Goal: Transaction & Acquisition: Obtain resource

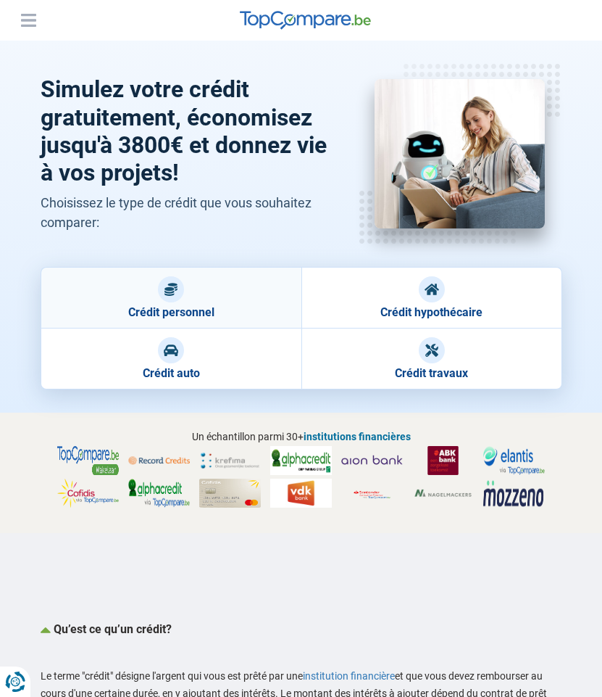
click at [184, 297] on link "Crédit personnel" at bounding box center [171, 297] width 261 height 61
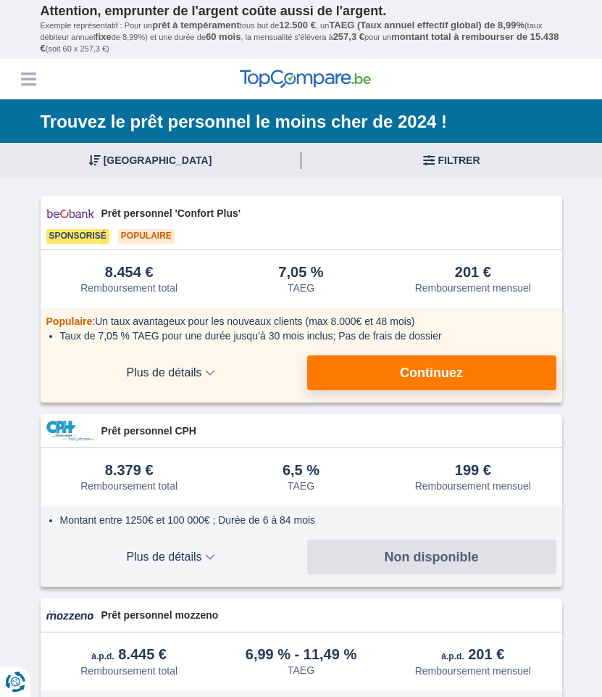
click at [333, 157] on button "Filtrer" at bounding box center [452, 160] width 301 height 35
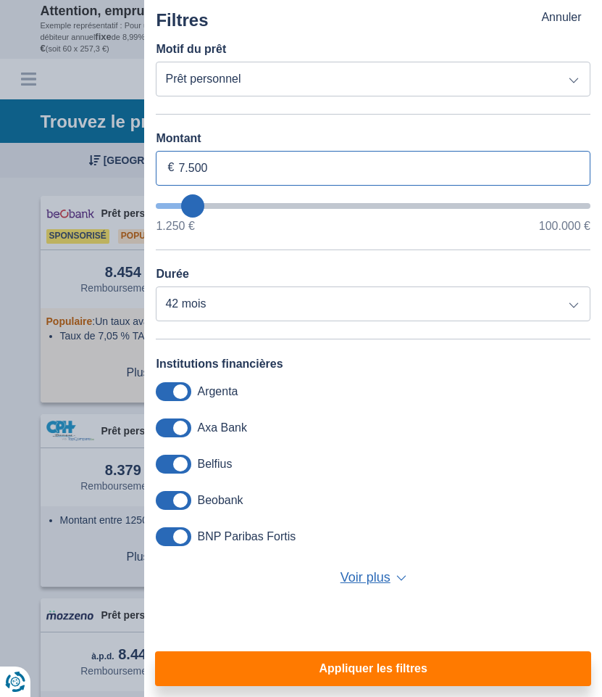
click at [253, 167] on input "7.500" at bounding box center [373, 168] width 435 height 35
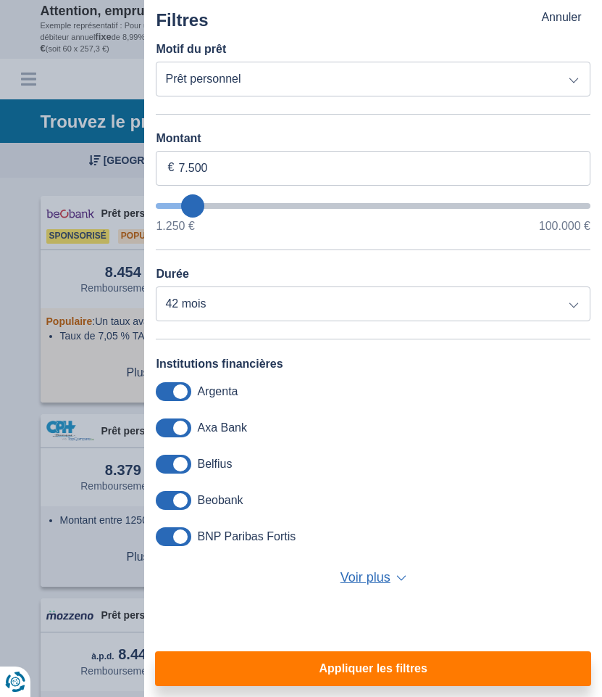
type input "7250"
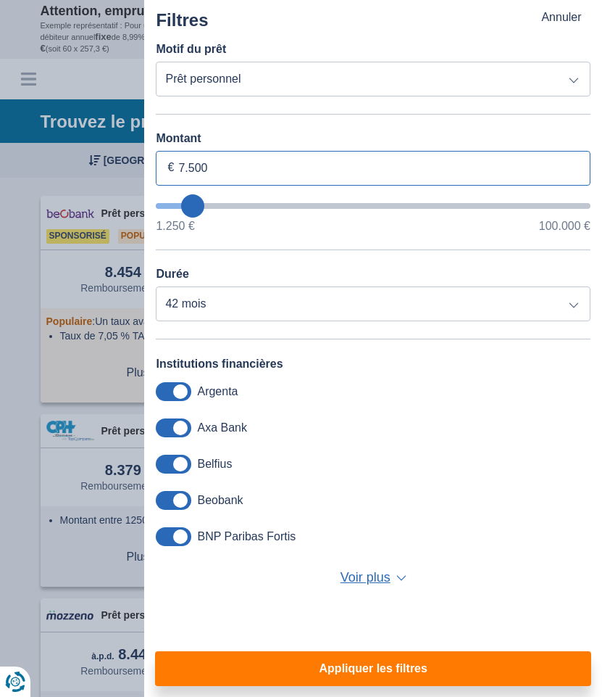
click at [225, 167] on input "7.500" at bounding box center [373, 168] width 435 height 35
type input "7"
type input "1.250"
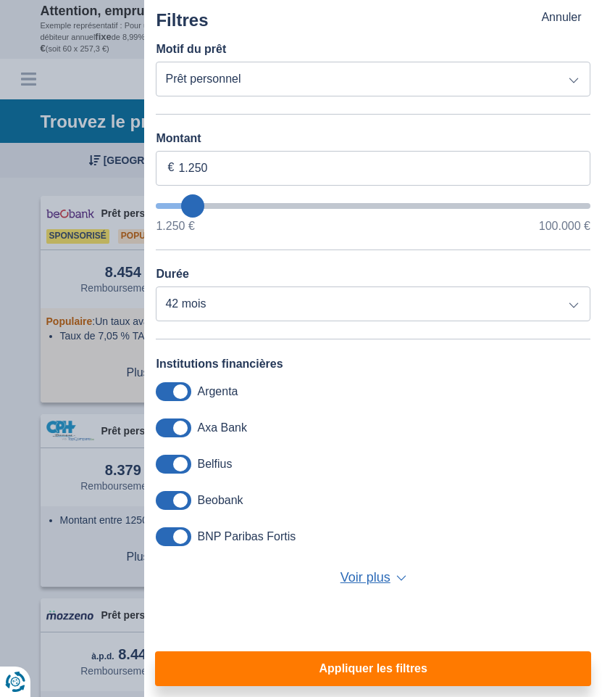
type input "1250"
select select "24"
click at [352, 684] on button "Appliquer les filtres" at bounding box center [373, 668] width 436 height 35
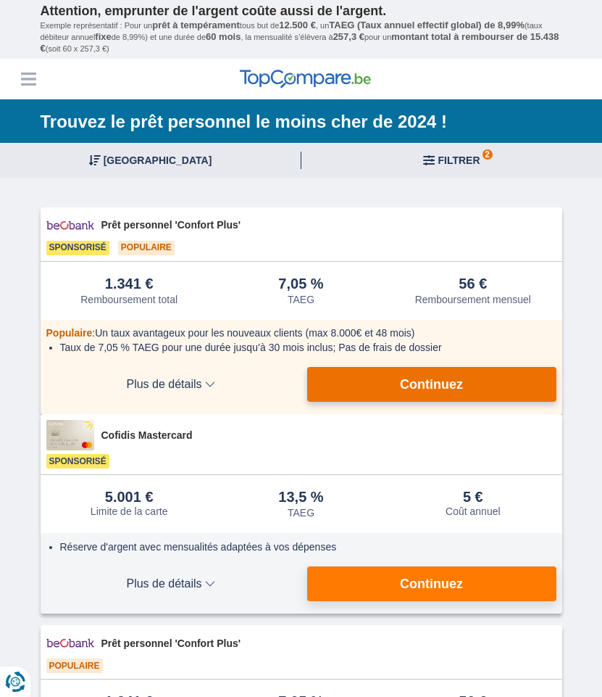
click at [341, 384] on button "Continuez" at bounding box center [431, 384] width 249 height 35
